Goal: Use online tool/utility: Use online tool/utility

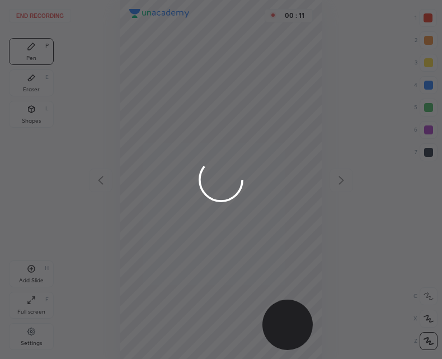
scroll to position [359, 263]
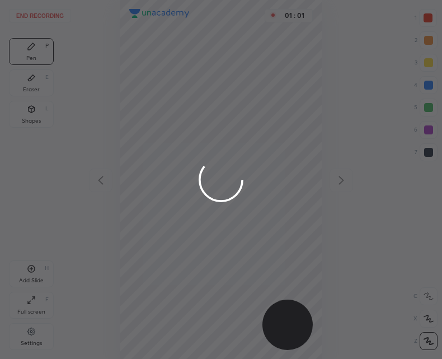
scroll to position [359, 263]
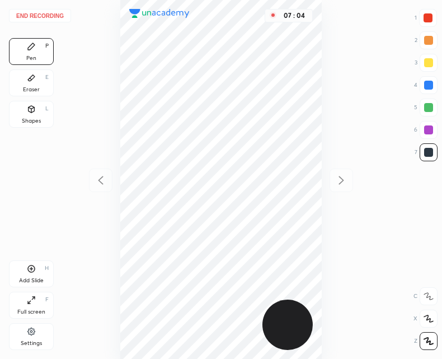
click at [35, 269] on icon at bounding box center [31, 268] width 9 height 9
click at [104, 176] on icon at bounding box center [100, 180] width 13 height 13
click at [333, 180] on div at bounding box center [342, 181] width 24 height 24
click at [101, 186] on icon at bounding box center [100, 180] width 13 height 13
click at [36, 272] on div "Add Slide H" at bounding box center [31, 273] width 45 height 27
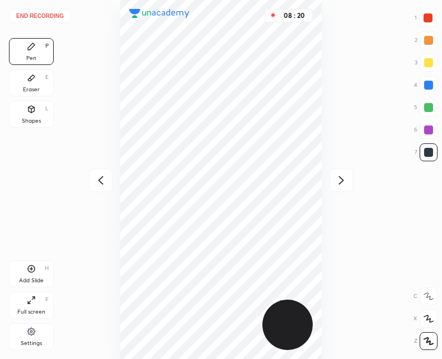
click at [91, 176] on div at bounding box center [101, 181] width 24 height 24
click at [21, 268] on div "Add Slide H" at bounding box center [31, 273] width 45 height 27
click at [34, 268] on icon at bounding box center [31, 268] width 9 height 9
click at [100, 184] on icon at bounding box center [100, 180] width 13 height 13
click at [339, 181] on icon at bounding box center [341, 180] width 13 height 13
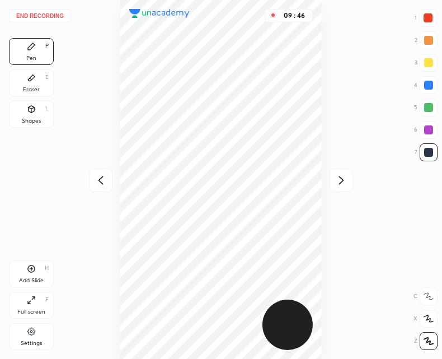
click at [33, 82] on div "Eraser E" at bounding box center [31, 82] width 45 height 27
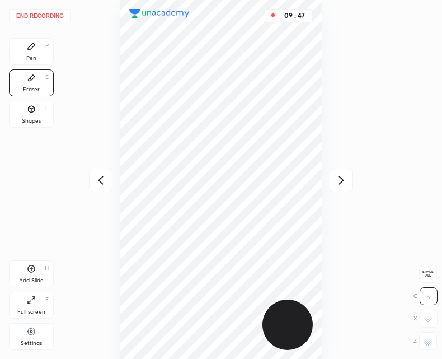
click at [429, 342] on rect at bounding box center [429, 342] width 1 height 1
click at [34, 52] on div "Pen P" at bounding box center [31, 51] width 45 height 27
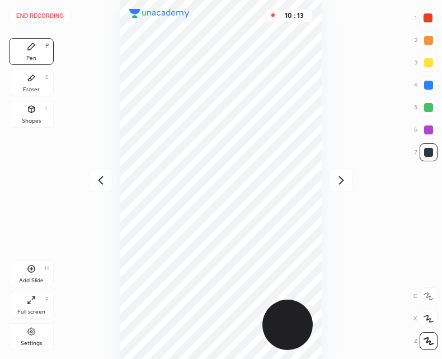
click at [102, 173] on div at bounding box center [101, 181] width 24 height 24
click at [336, 176] on icon at bounding box center [341, 180] width 13 height 13
click at [41, 86] on div "Eraser E" at bounding box center [31, 82] width 45 height 27
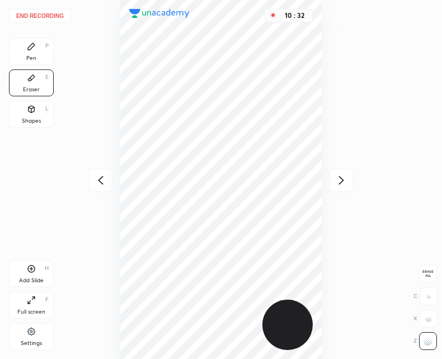
click at [34, 52] on div "Pen P" at bounding box center [31, 51] width 45 height 27
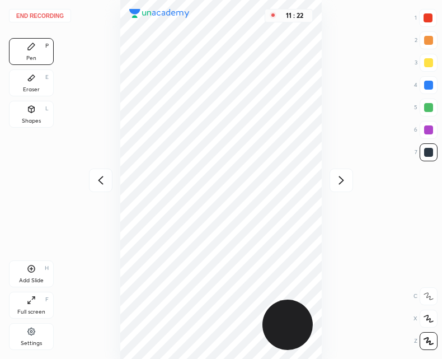
click at [98, 179] on icon at bounding box center [100, 180] width 13 height 13
click at [342, 183] on icon at bounding box center [341, 180] width 13 height 13
click at [99, 172] on div at bounding box center [101, 181] width 24 height 24
click at [337, 189] on div at bounding box center [342, 181] width 24 height 24
click at [341, 183] on icon at bounding box center [341, 180] width 5 height 8
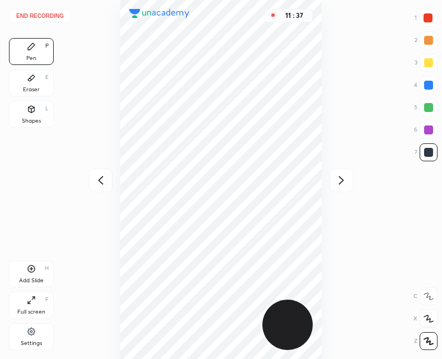
click at [343, 181] on icon at bounding box center [341, 180] width 13 height 13
click at [102, 183] on icon at bounding box center [100, 180] width 13 height 13
click at [46, 15] on button "End recording" at bounding box center [40, 15] width 62 height 13
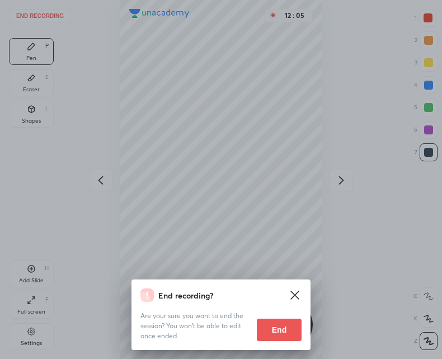
click at [279, 325] on button "End" at bounding box center [279, 330] width 45 height 22
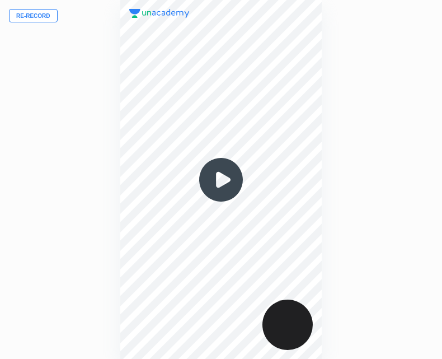
click at [40, 17] on button "Re-record" at bounding box center [33, 15] width 49 height 13
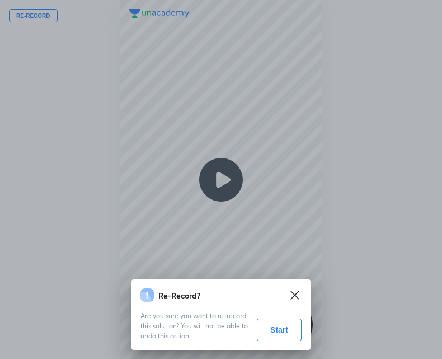
click at [269, 327] on button "Start" at bounding box center [279, 330] width 45 height 22
